Goal: Task Accomplishment & Management: Use online tool/utility

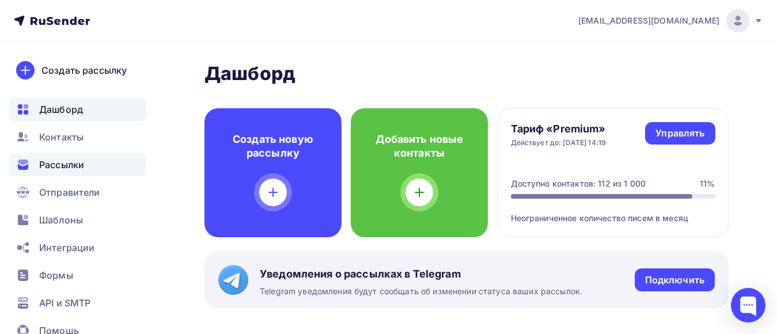
click at [73, 167] on span "Рассылки" at bounding box center [61, 165] width 45 height 14
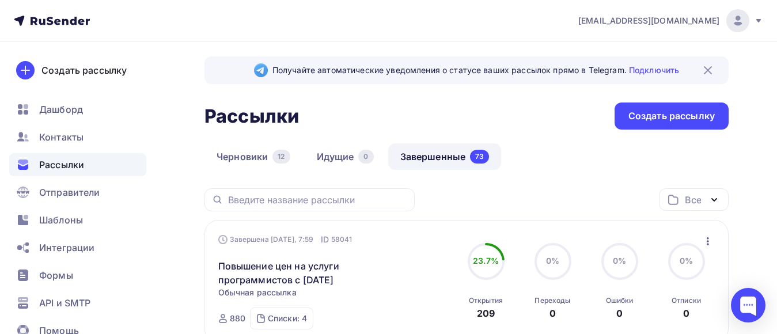
scroll to position [58, 0]
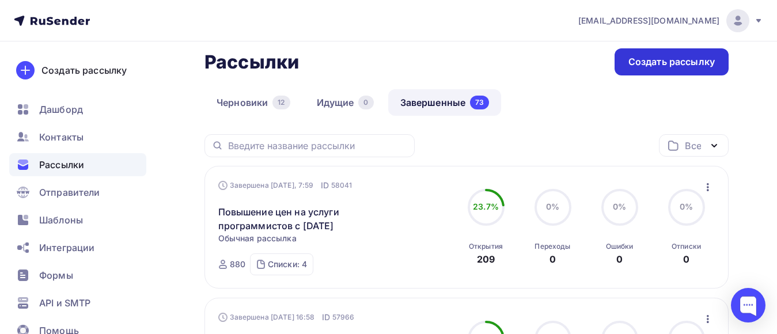
click at [685, 65] on div "Создать рассылку" at bounding box center [671, 61] width 86 height 13
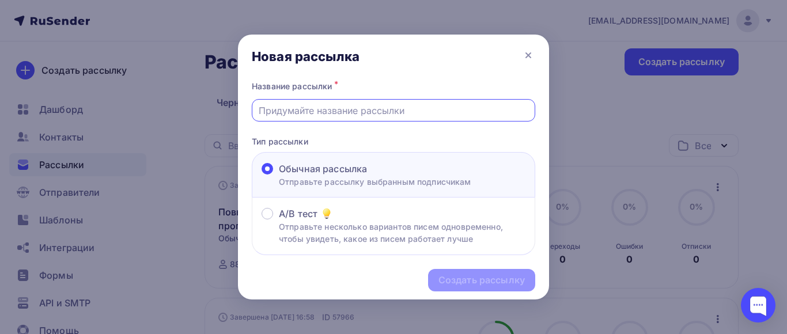
click at [343, 114] on input "text" at bounding box center [394, 111] width 270 height 14
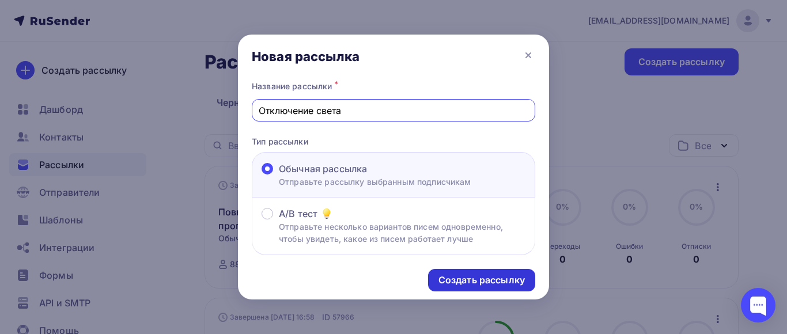
type input "Отключение света"
click at [458, 280] on div "Создать рассылку" at bounding box center [481, 280] width 86 height 13
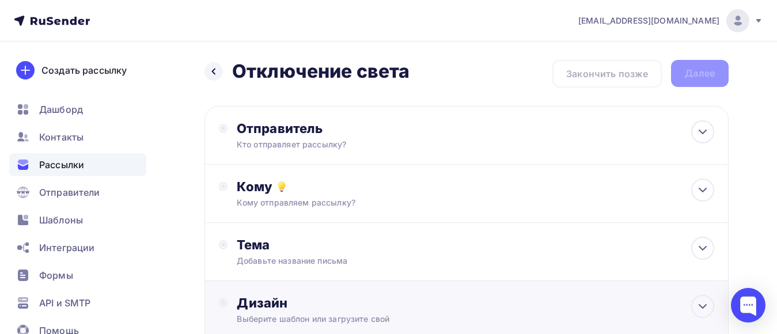
click at [310, 302] on div "Дизайн" at bounding box center [475, 303] width 477 height 16
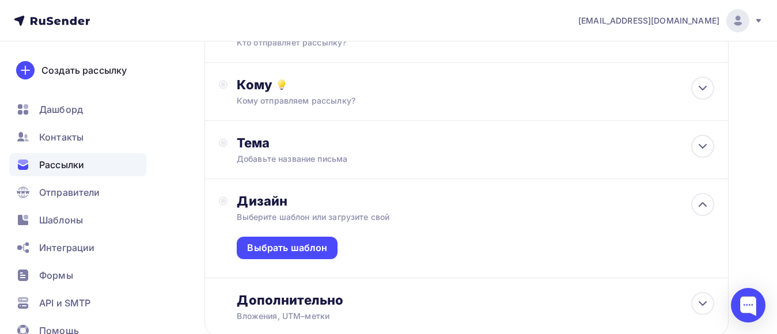
scroll to position [115, 0]
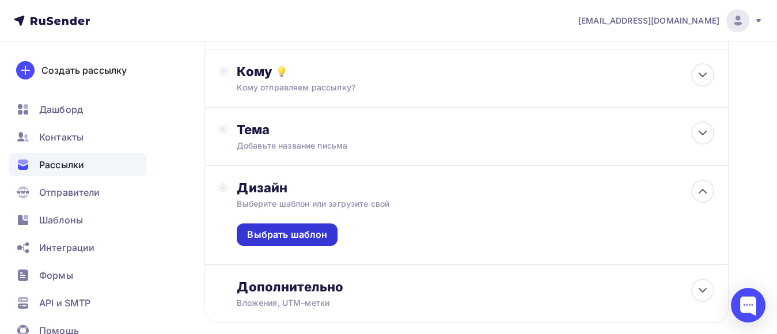
click at [309, 234] on div "Выбрать шаблон" at bounding box center [287, 234] width 80 height 13
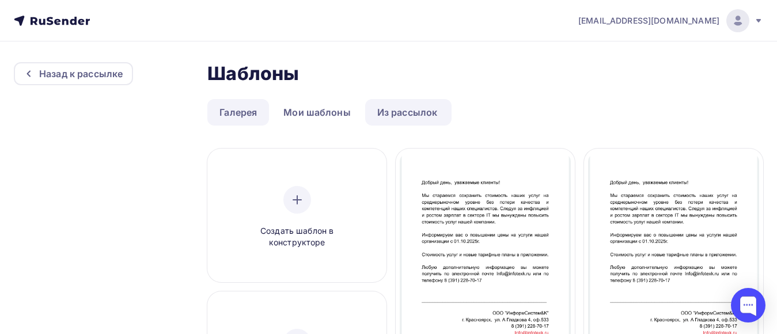
click at [243, 115] on link "Галерея" at bounding box center [238, 112] width 62 height 26
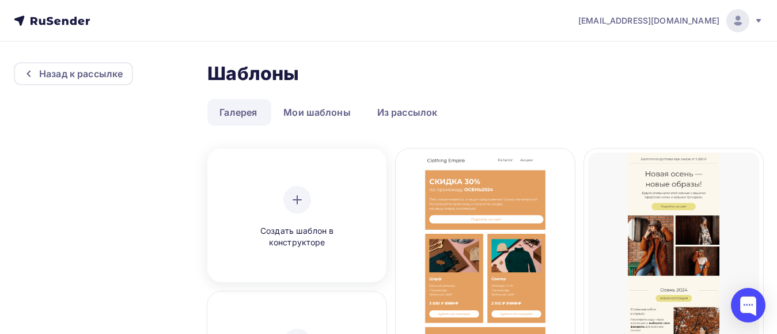
click at [287, 201] on div at bounding box center [297, 200] width 28 height 28
click at [298, 201] on icon at bounding box center [297, 200] width 14 height 14
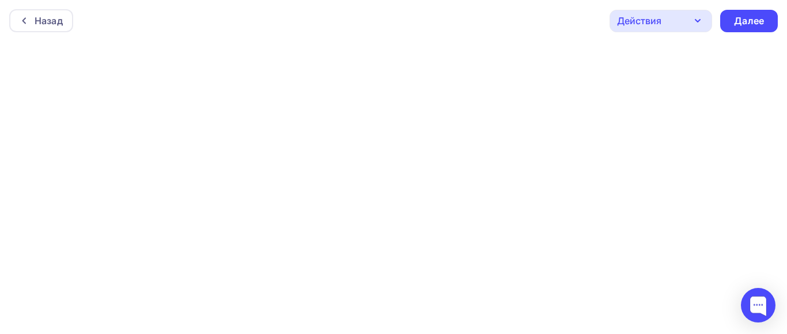
click at [298, 201] on div at bounding box center [393, 187] width 787 height 293
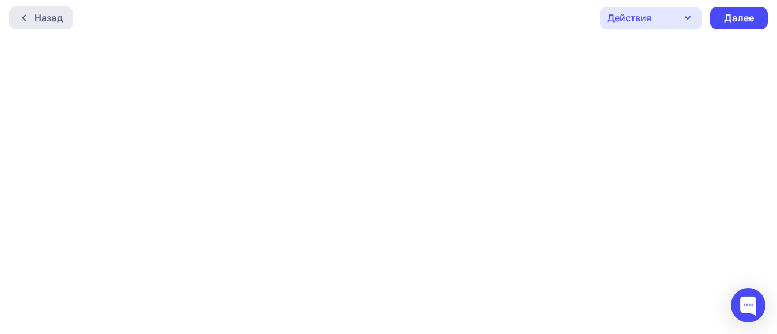
click at [44, 17] on div "Назад" at bounding box center [49, 18] width 28 height 14
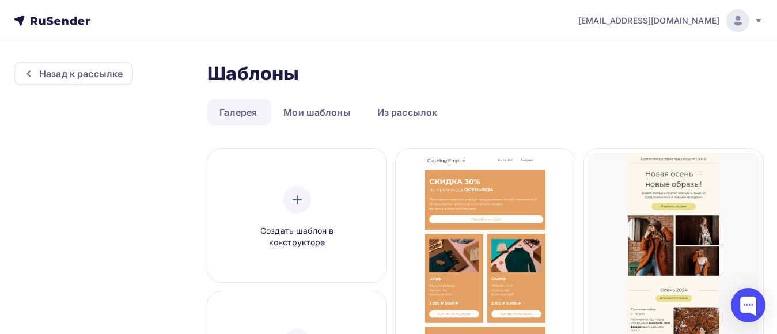
drag, startPoint x: 237, startPoint y: 111, endPoint x: 244, endPoint y: 119, distance: 10.6
click at [237, 111] on link "Галерея" at bounding box center [238, 112] width 62 height 26
click at [298, 207] on div at bounding box center [297, 200] width 28 height 28
